Goal: Transaction & Acquisition: Purchase product/service

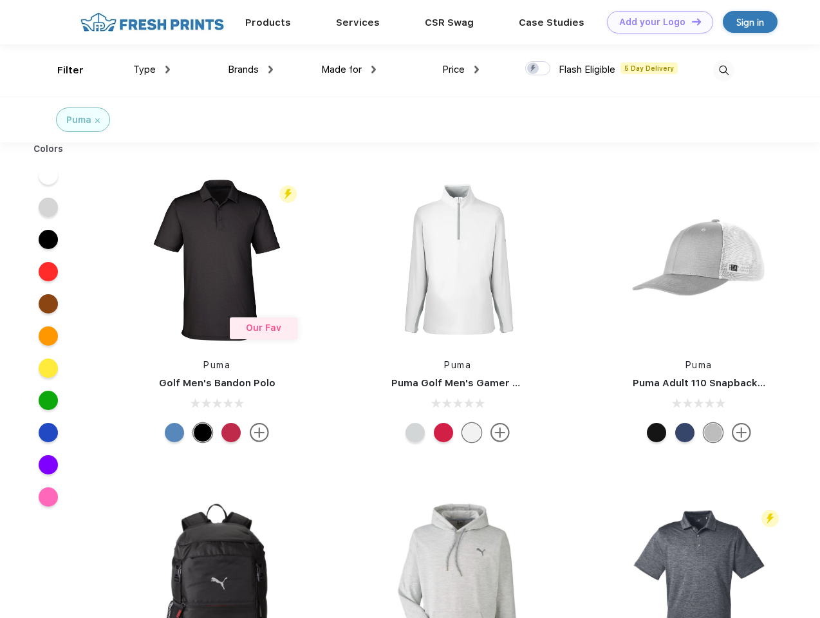
scroll to position [1, 0]
click at [655, 22] on link "Add your Logo Design Tool" at bounding box center [660, 22] width 106 height 23
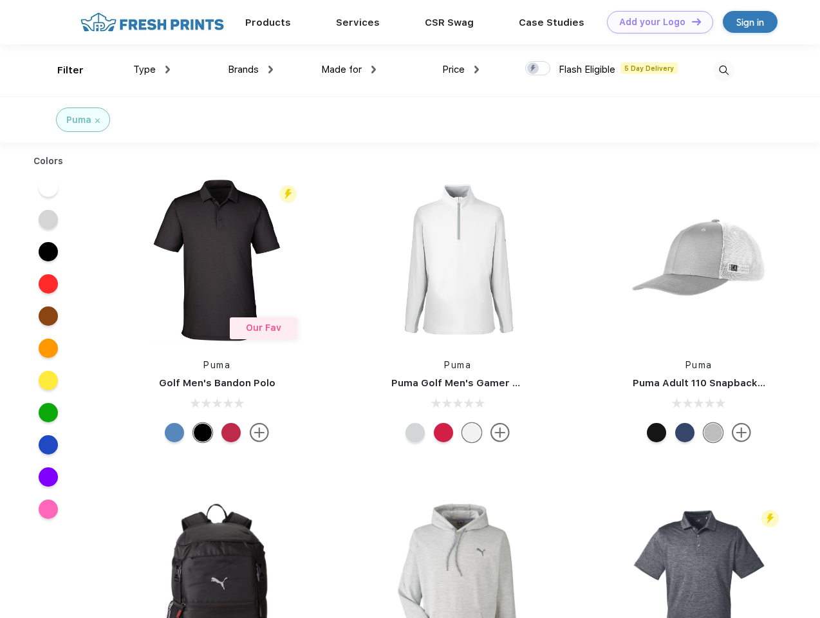
click at [0, 0] on div "Design Tool" at bounding box center [0, 0] width 0 height 0
click at [691, 21] on link "Add your Logo Design Tool" at bounding box center [660, 22] width 106 height 23
click at [62, 70] on div "Filter" at bounding box center [70, 70] width 26 height 15
click at [152, 70] on span "Type" at bounding box center [144, 70] width 23 height 12
click at [250, 70] on span "Brands" at bounding box center [243, 70] width 31 height 12
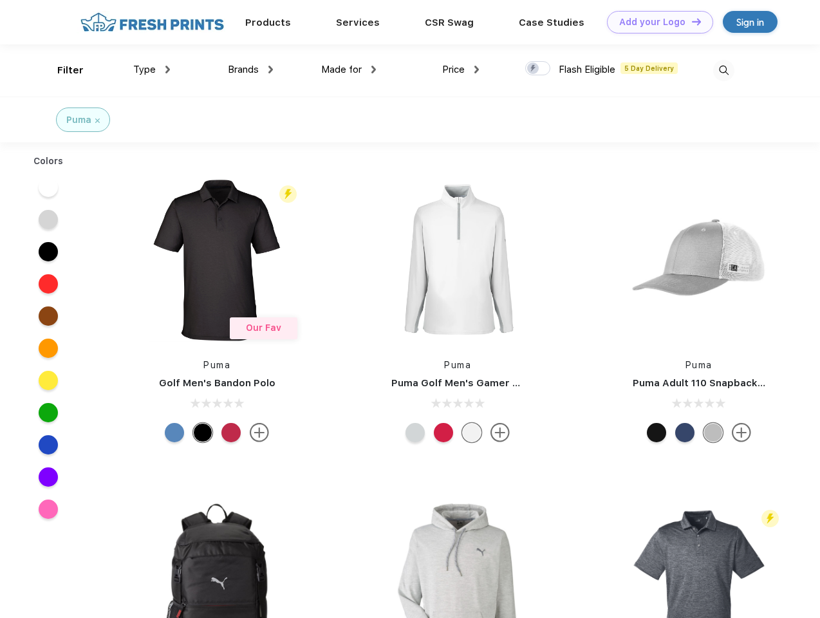
click at [349, 70] on span "Made for" at bounding box center [341, 70] width 41 height 12
click at [461, 70] on span "Price" at bounding box center [453, 70] width 23 height 12
click at [538, 69] on div at bounding box center [537, 68] width 25 height 14
click at [534, 69] on input "checkbox" at bounding box center [529, 65] width 8 height 8
click at [724, 70] on img at bounding box center [723, 70] width 21 height 21
